Goal: Find specific page/section: Find specific page/section

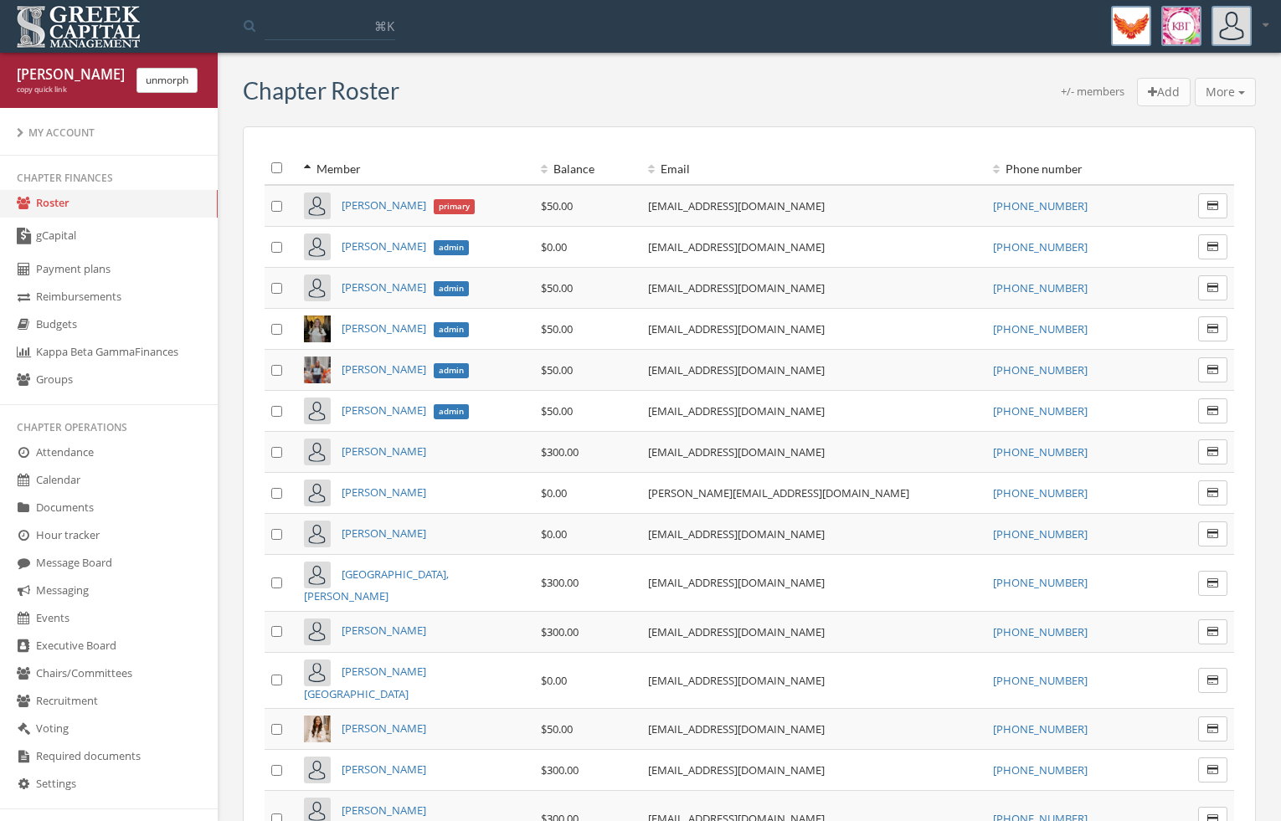
click at [108, 252] on link "gCapital" at bounding box center [109, 237] width 218 height 39
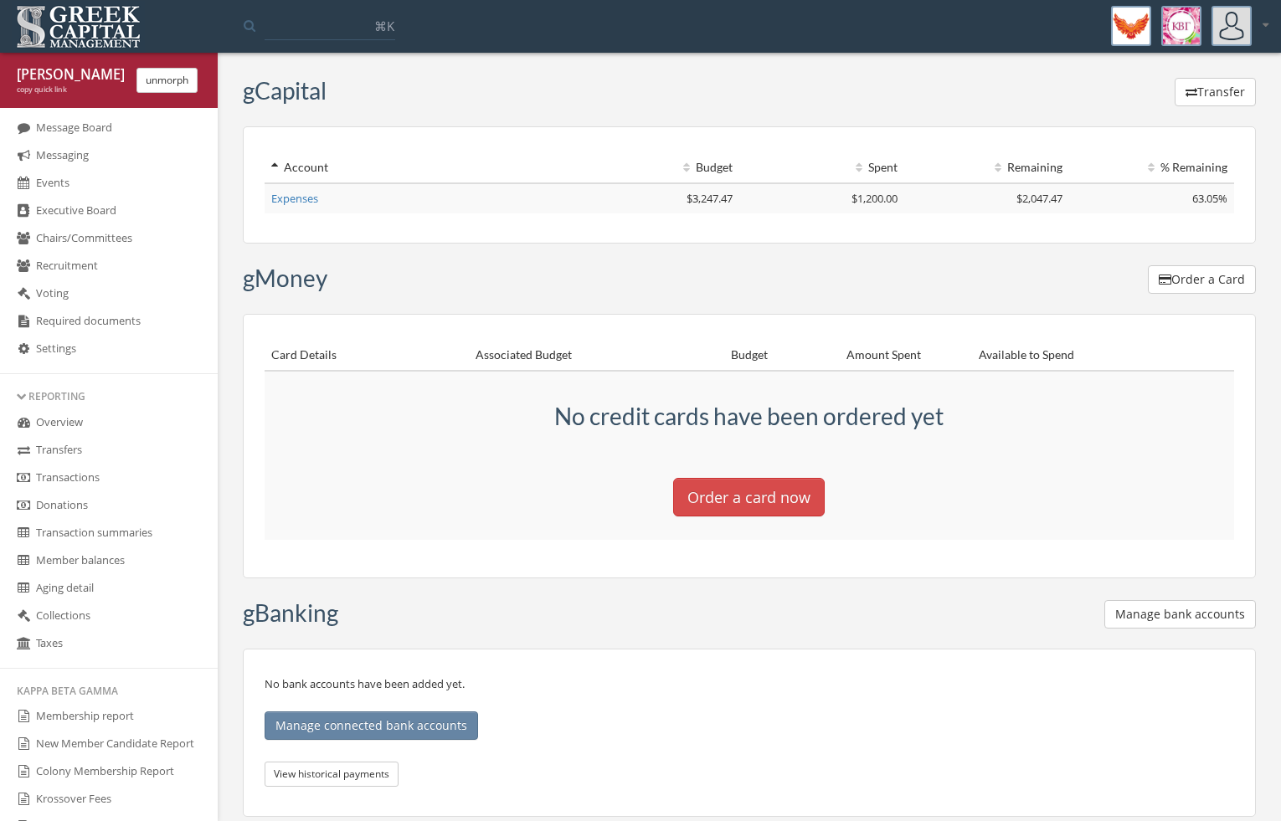
scroll to position [450, 0]
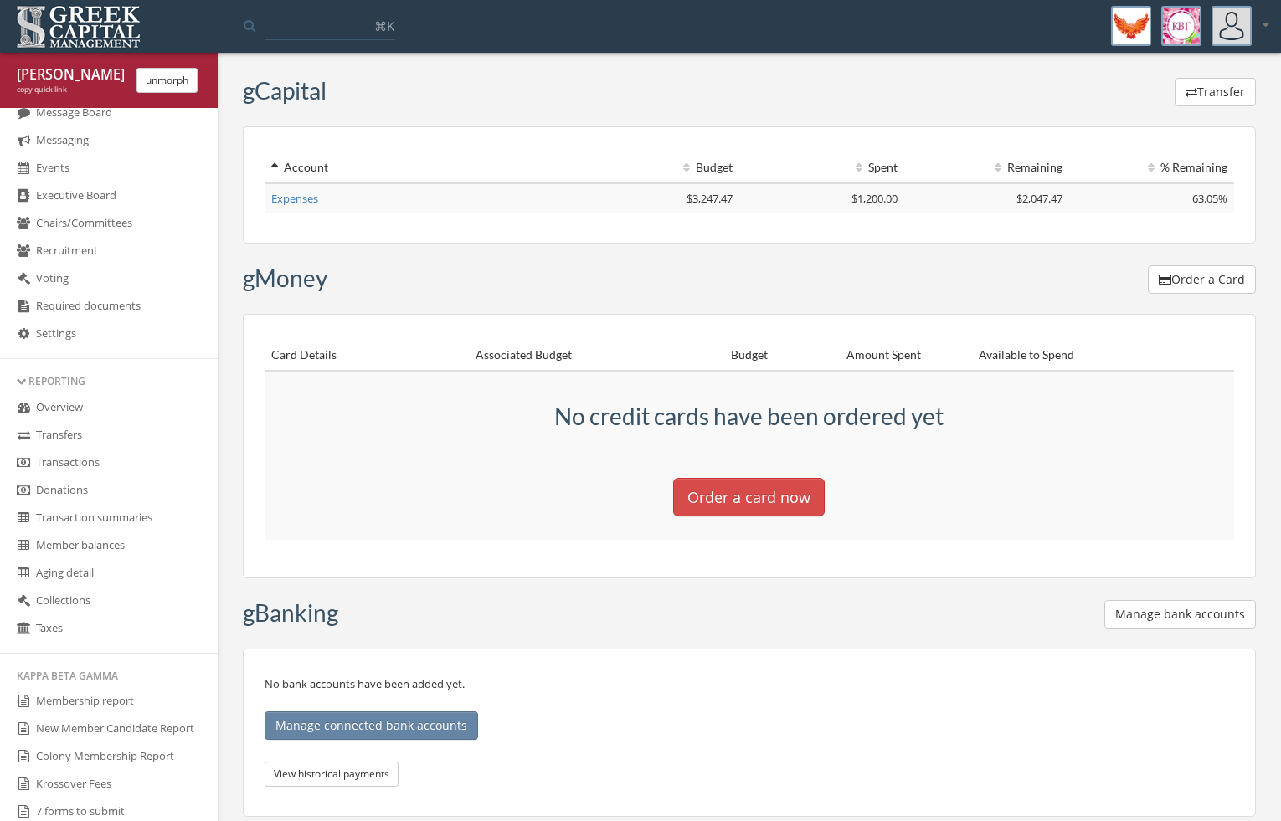
click at [47, 731] on link "New Member Candidate Report" at bounding box center [109, 730] width 218 height 28
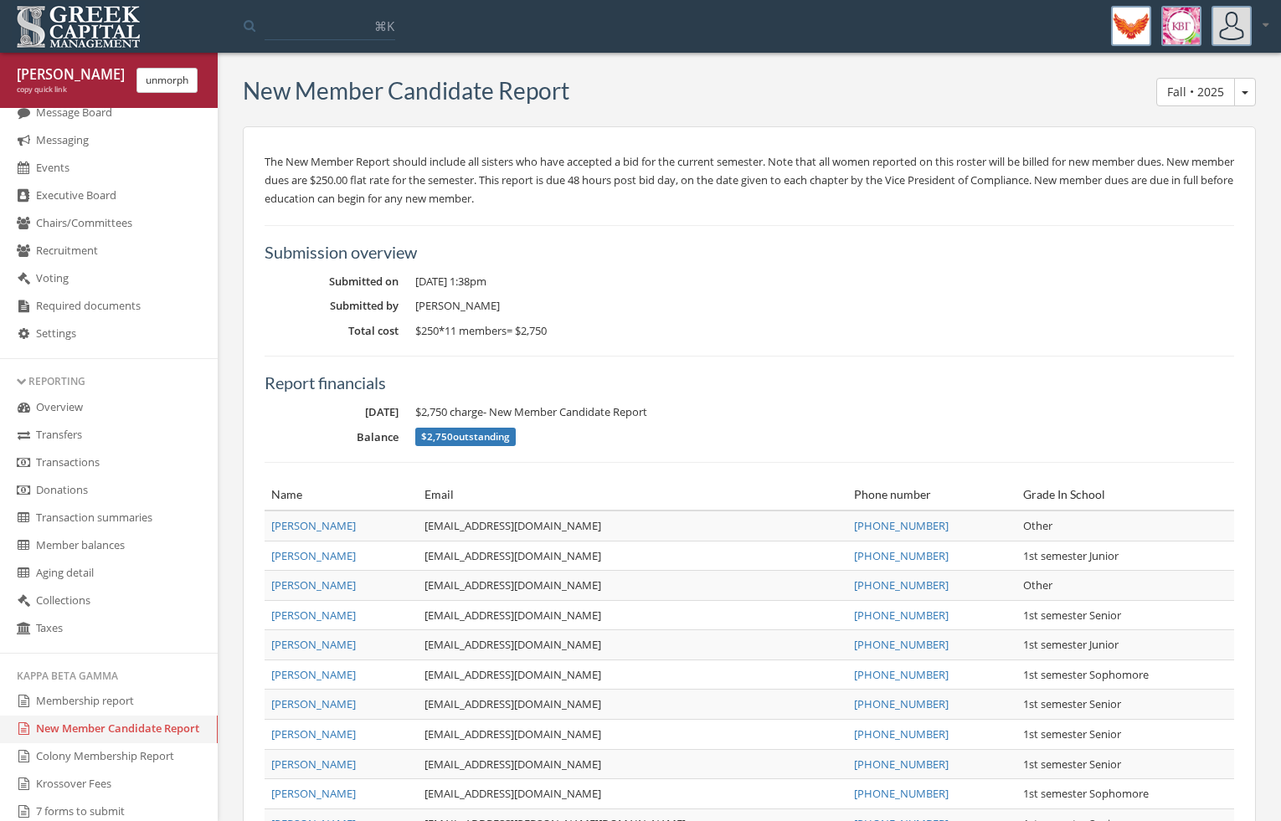
click at [52, 705] on link "Membership report" at bounding box center [109, 702] width 218 height 28
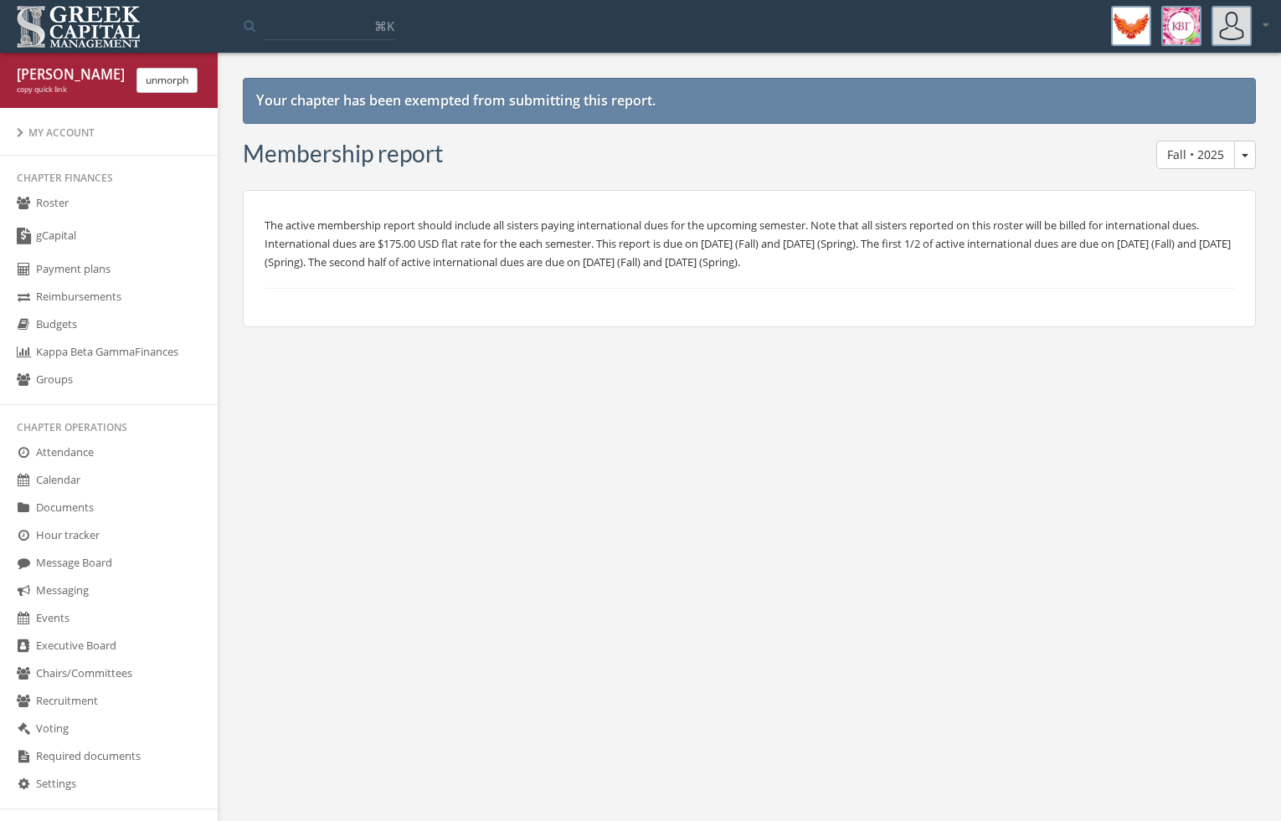
click at [126, 242] on link "gCapital" at bounding box center [109, 237] width 218 height 39
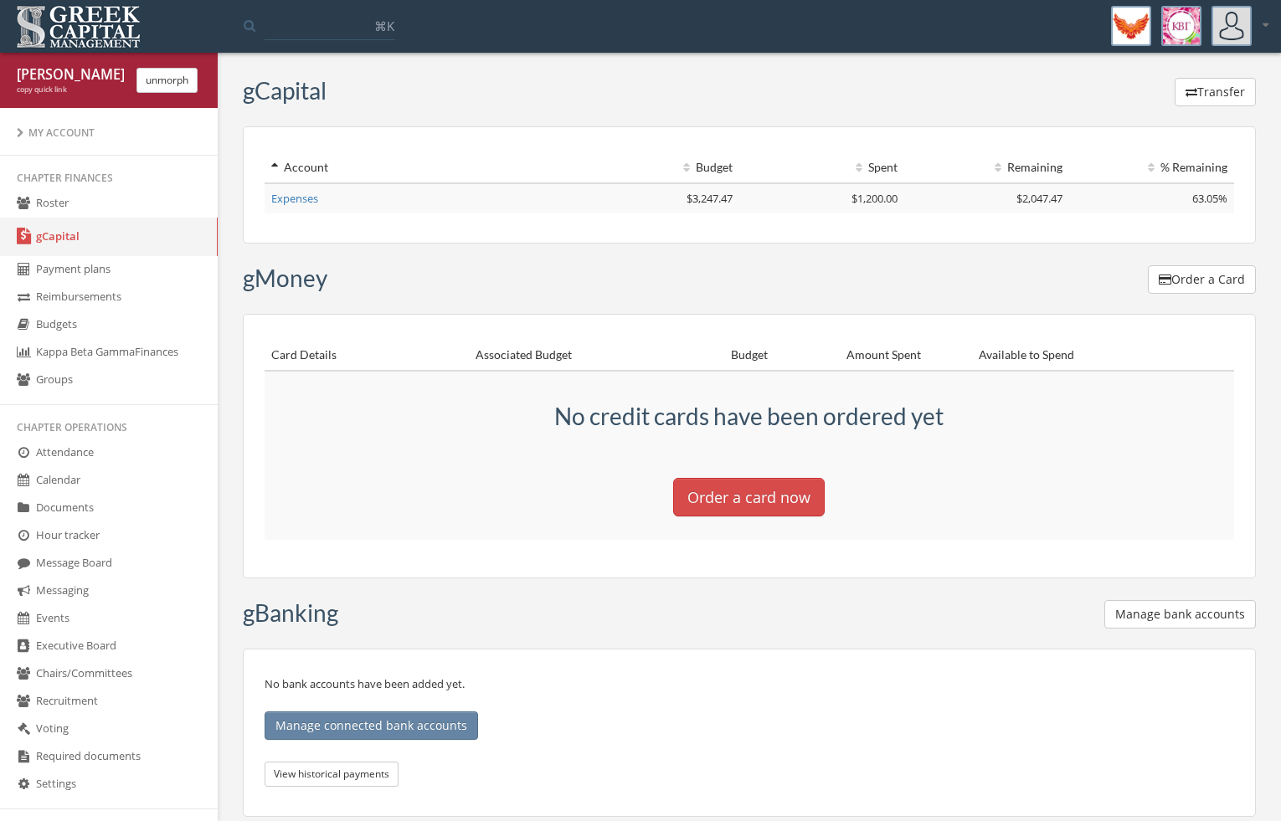
click at [183, 84] on button "unmorph" at bounding box center [166, 80] width 61 height 25
